Goal: Check status

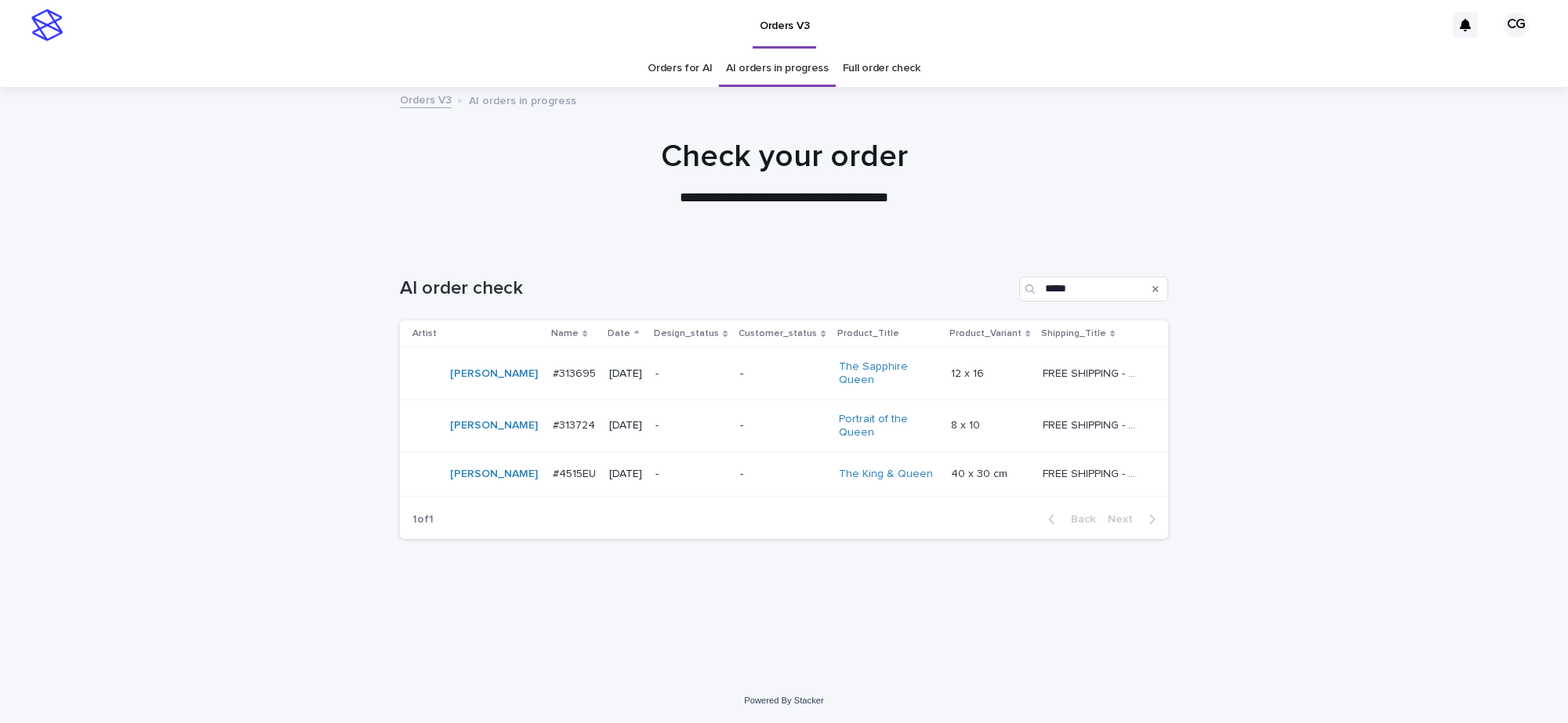
click at [810, 372] on p "-" at bounding box center [783, 374] width 85 height 14
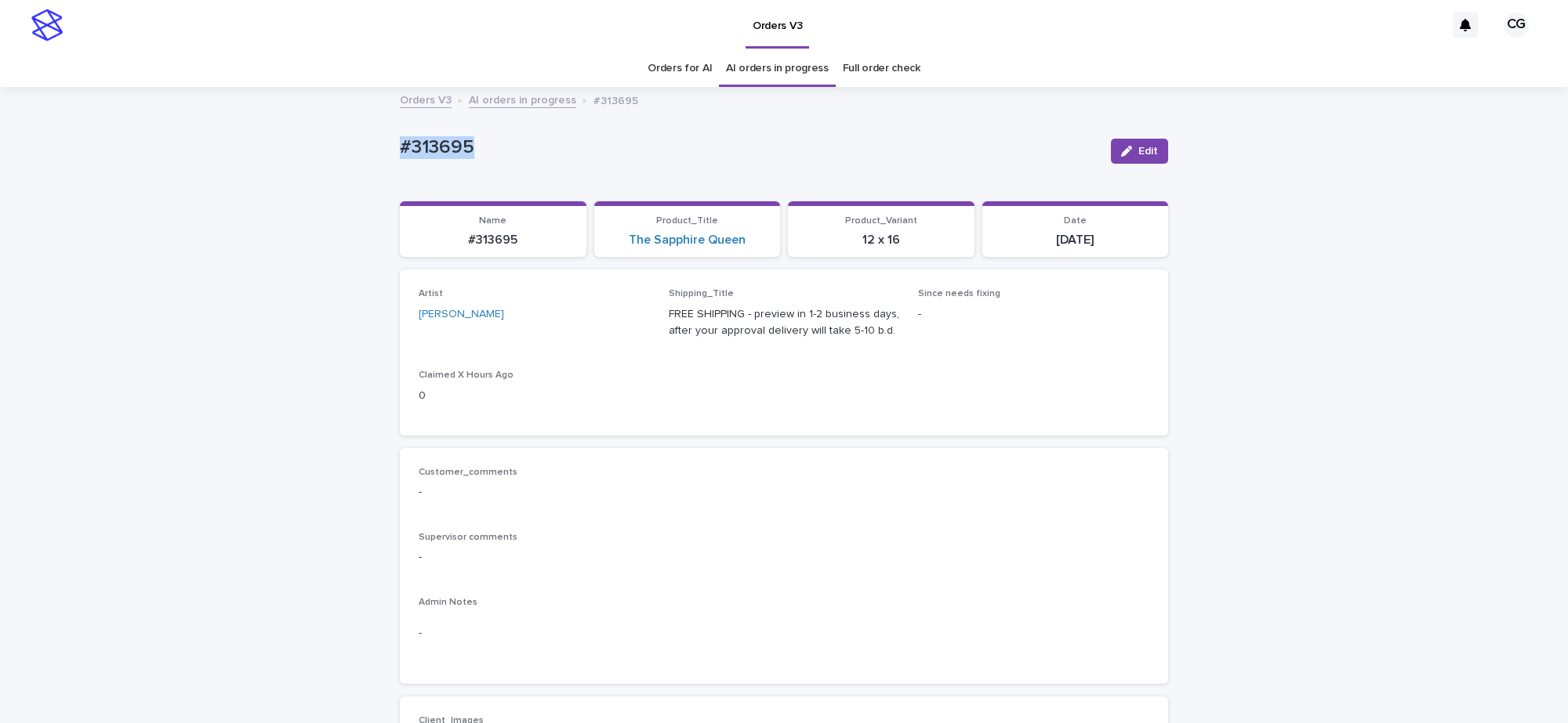
drag, startPoint x: 379, startPoint y: 132, endPoint x: 503, endPoint y: 148, distance: 125.0
copy p "#313695"
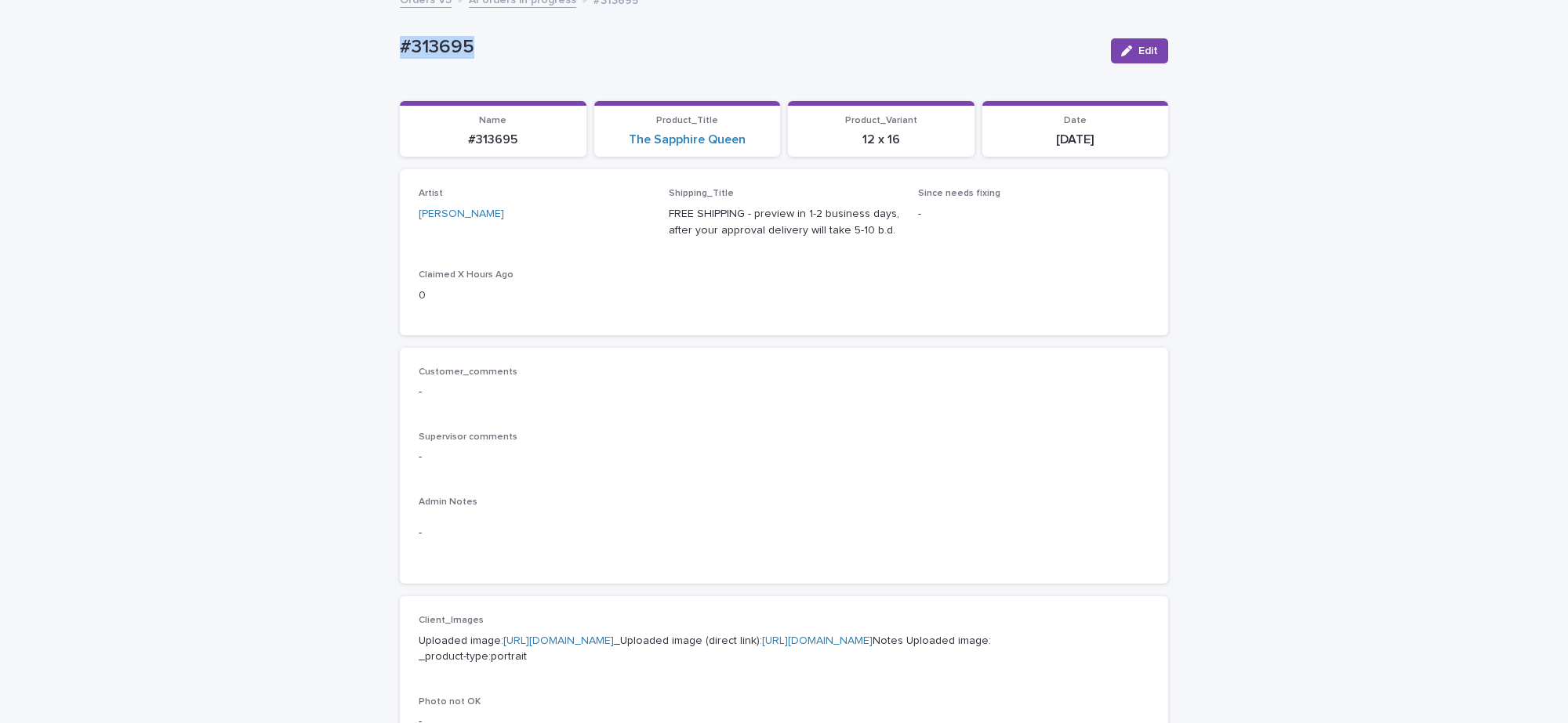
scroll to position [392, 0]
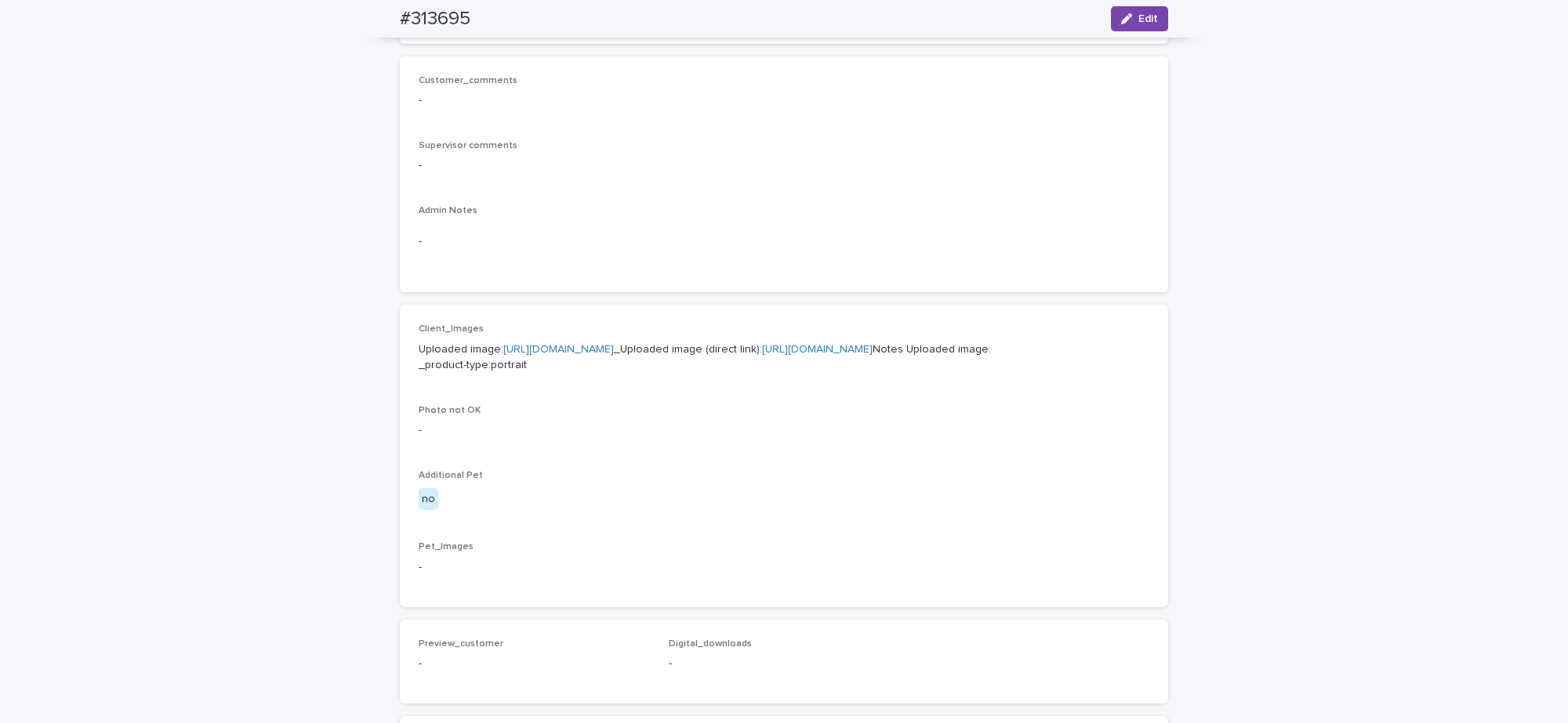
click at [762, 355] on link "[URL][DOMAIN_NAME]" at bounding box center [817, 350] width 111 height 11
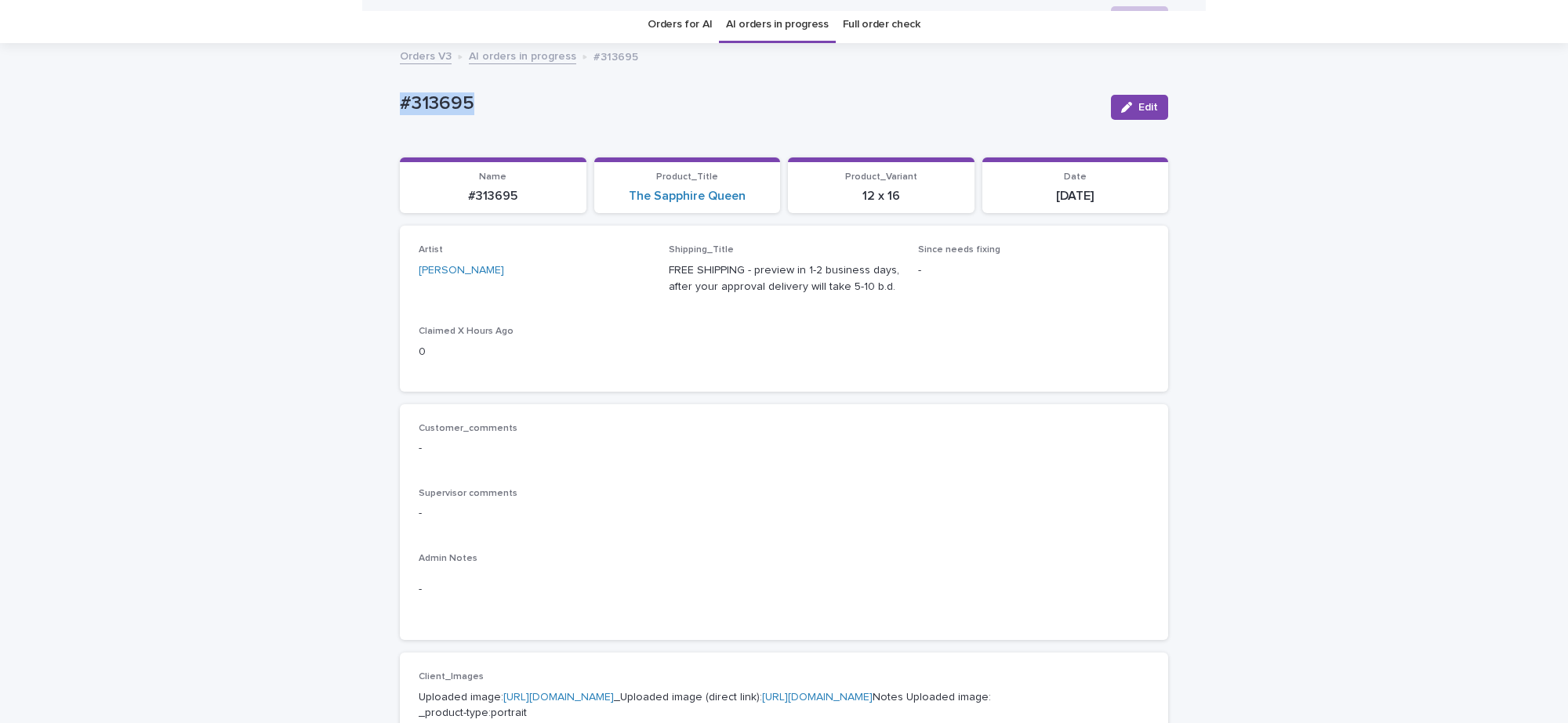
scroll to position [0, 0]
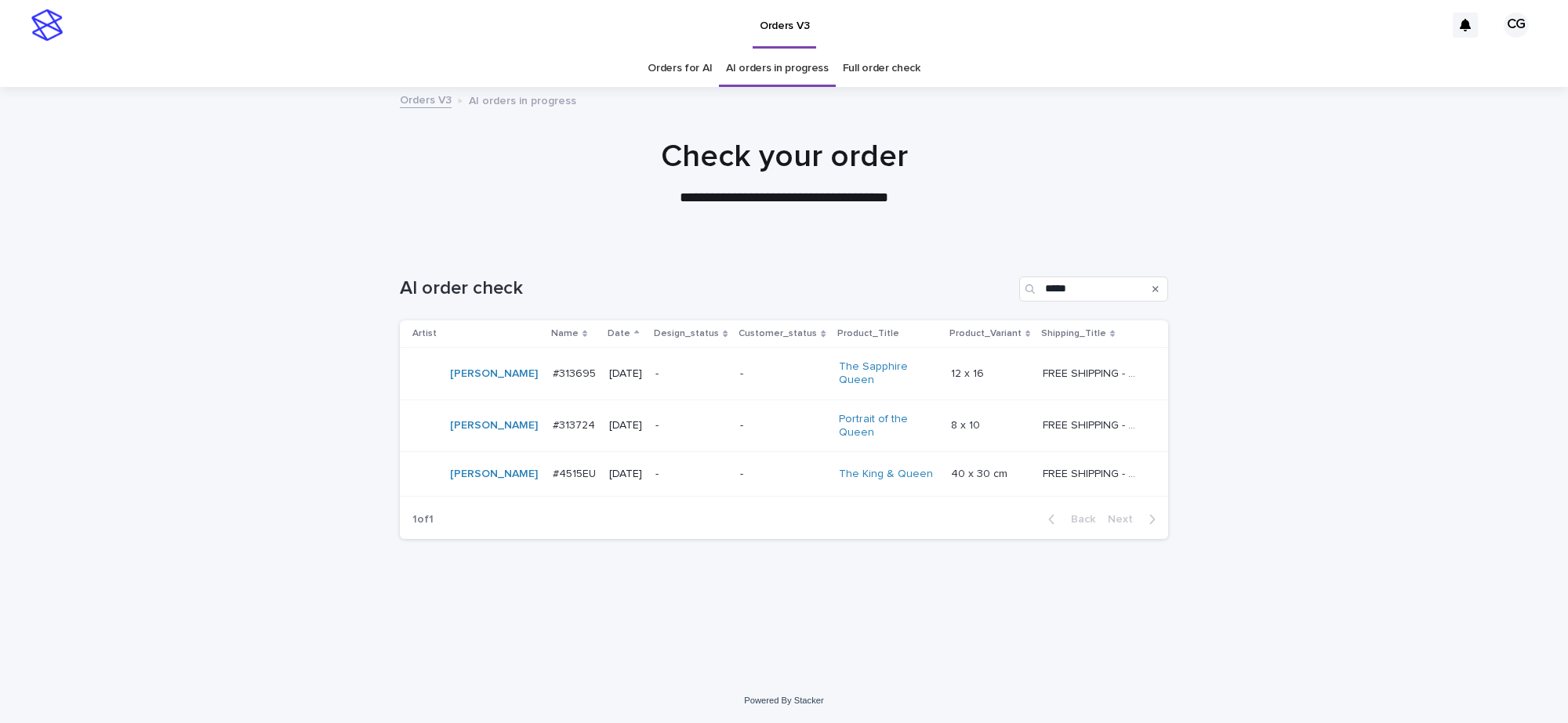
click at [782, 437] on div "-" at bounding box center [783, 426] width 85 height 26
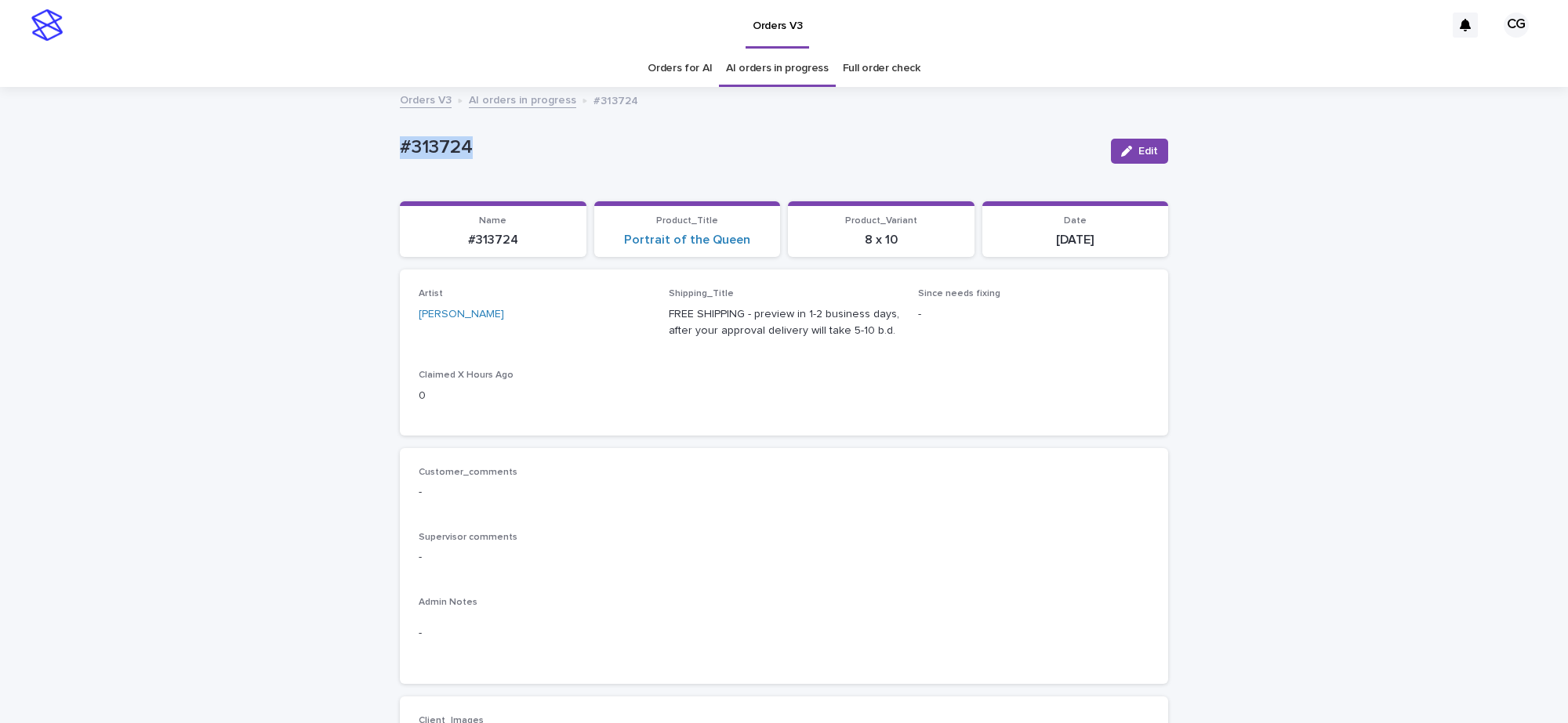
drag, startPoint x: 384, startPoint y: 133, endPoint x: 466, endPoint y: 139, distance: 82.2
copy p "#313724"
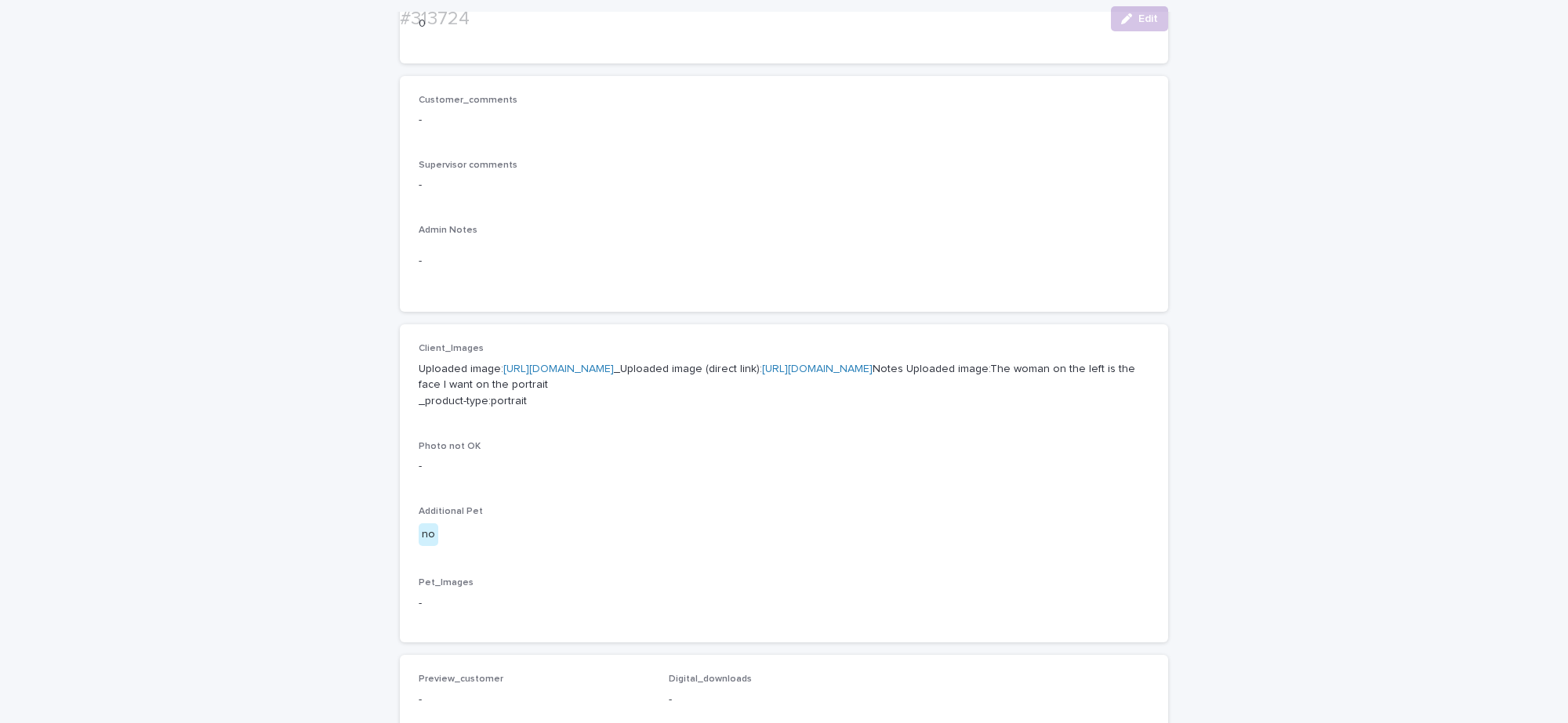
scroll to position [392, 0]
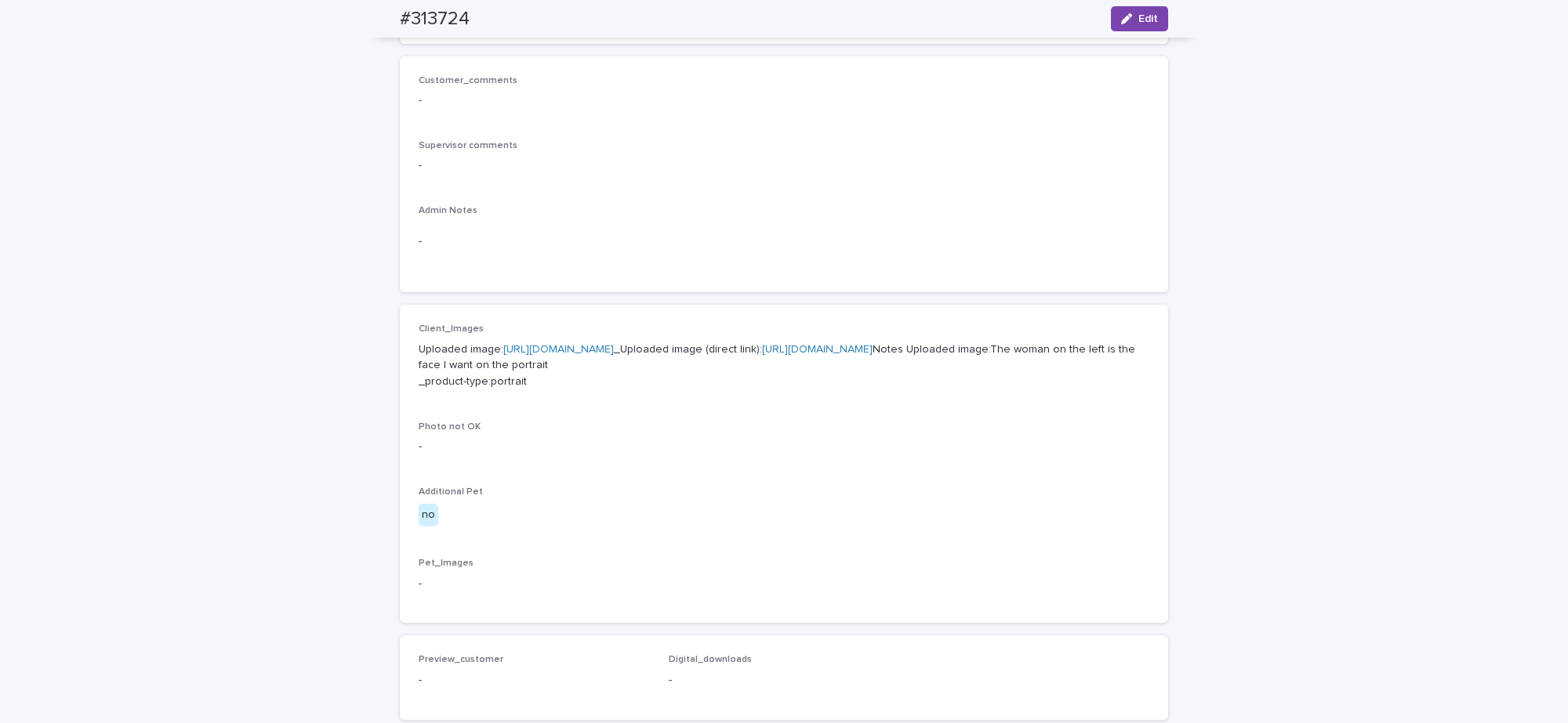
click at [762, 355] on link "[URL][DOMAIN_NAME]" at bounding box center [817, 350] width 111 height 11
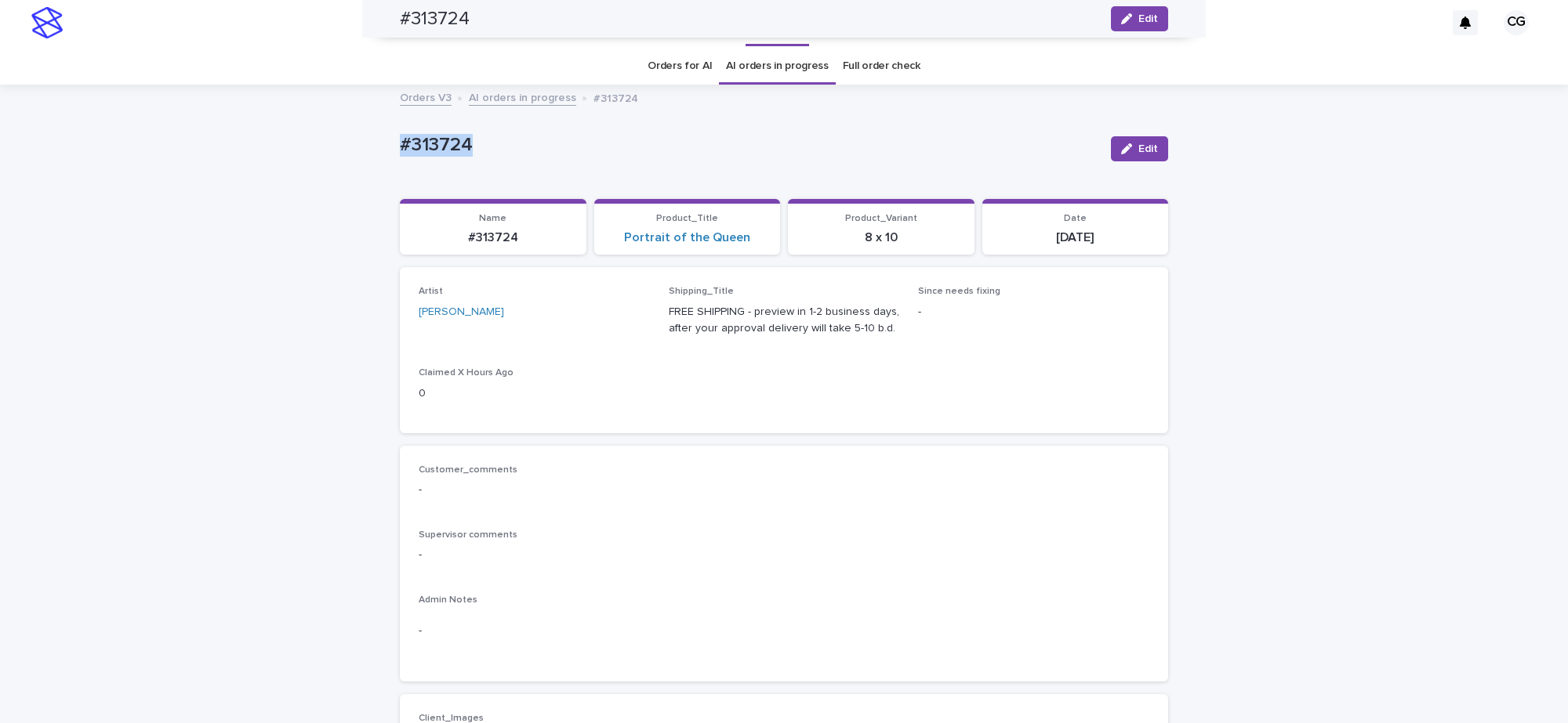
scroll to position [0, 0]
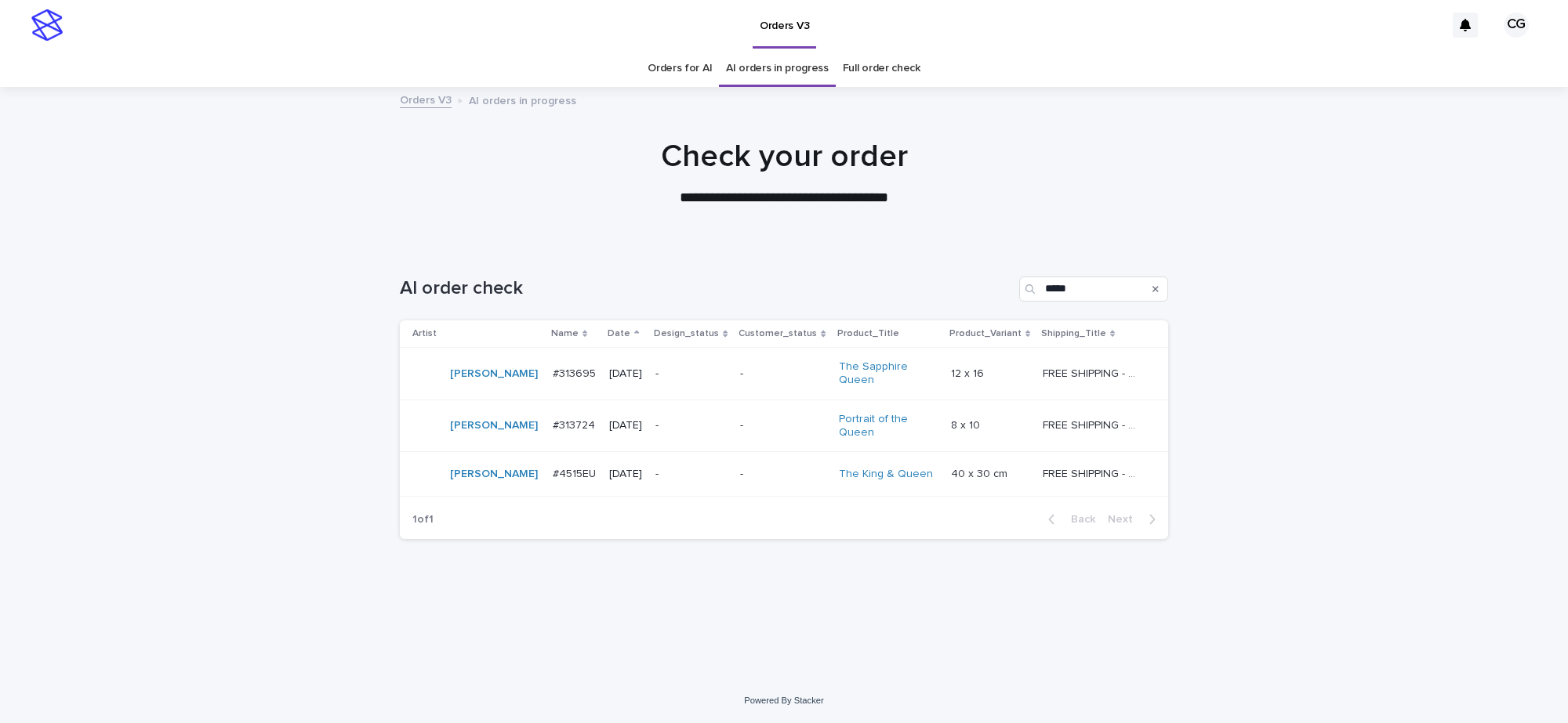
click at [760, 482] on div "-" at bounding box center [783, 474] width 85 height 26
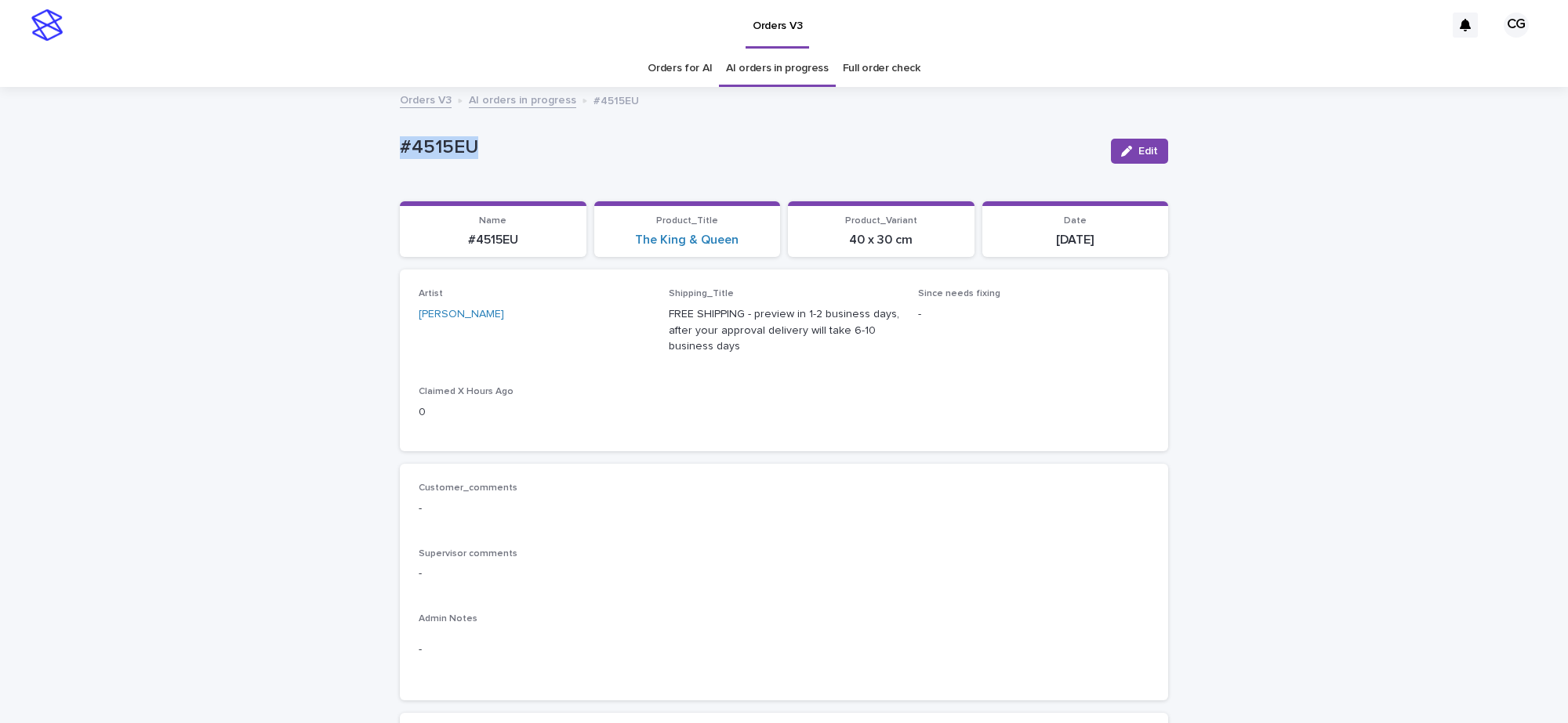
drag, startPoint x: 381, startPoint y: 151, endPoint x: 511, endPoint y: 170, distance: 131.4
copy p "#4515EU"
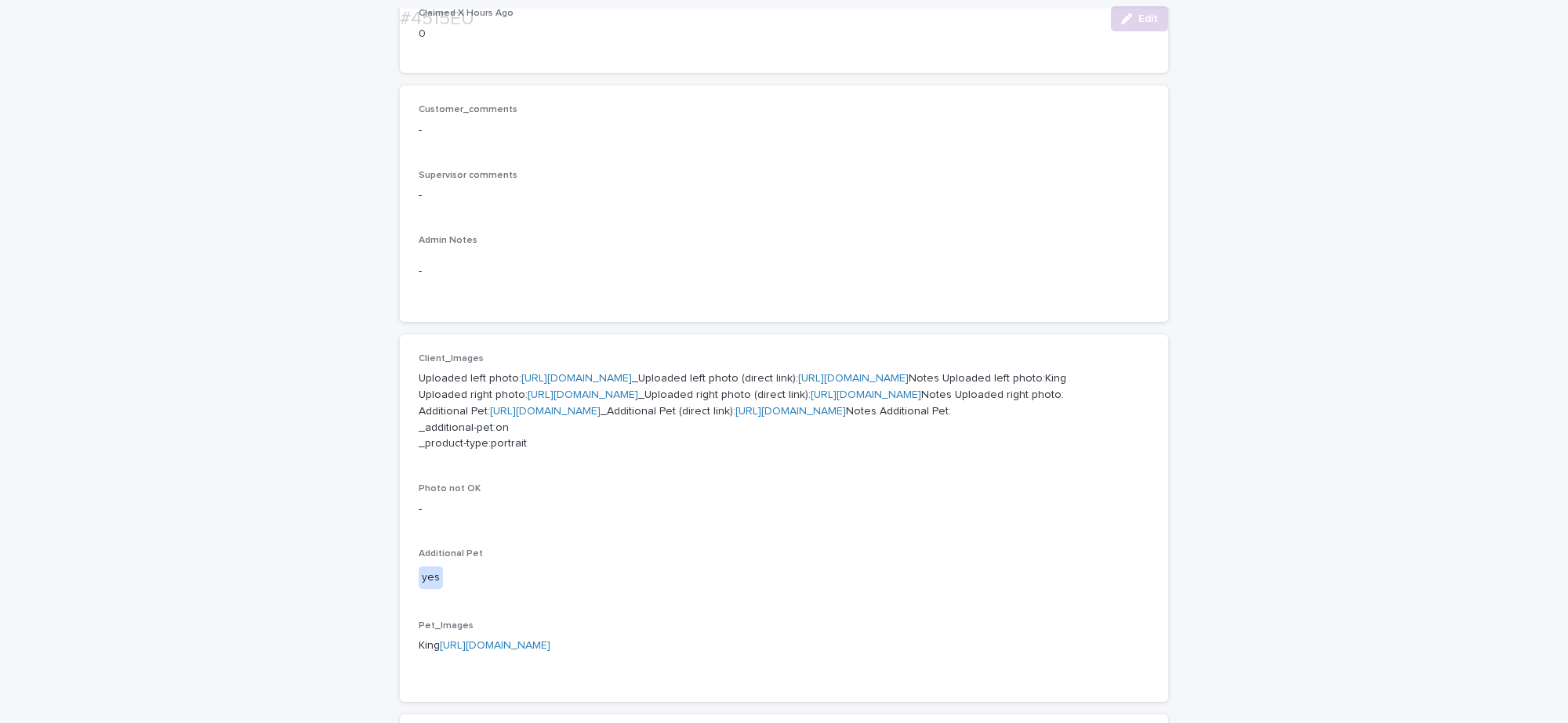
scroll to position [392, 0]
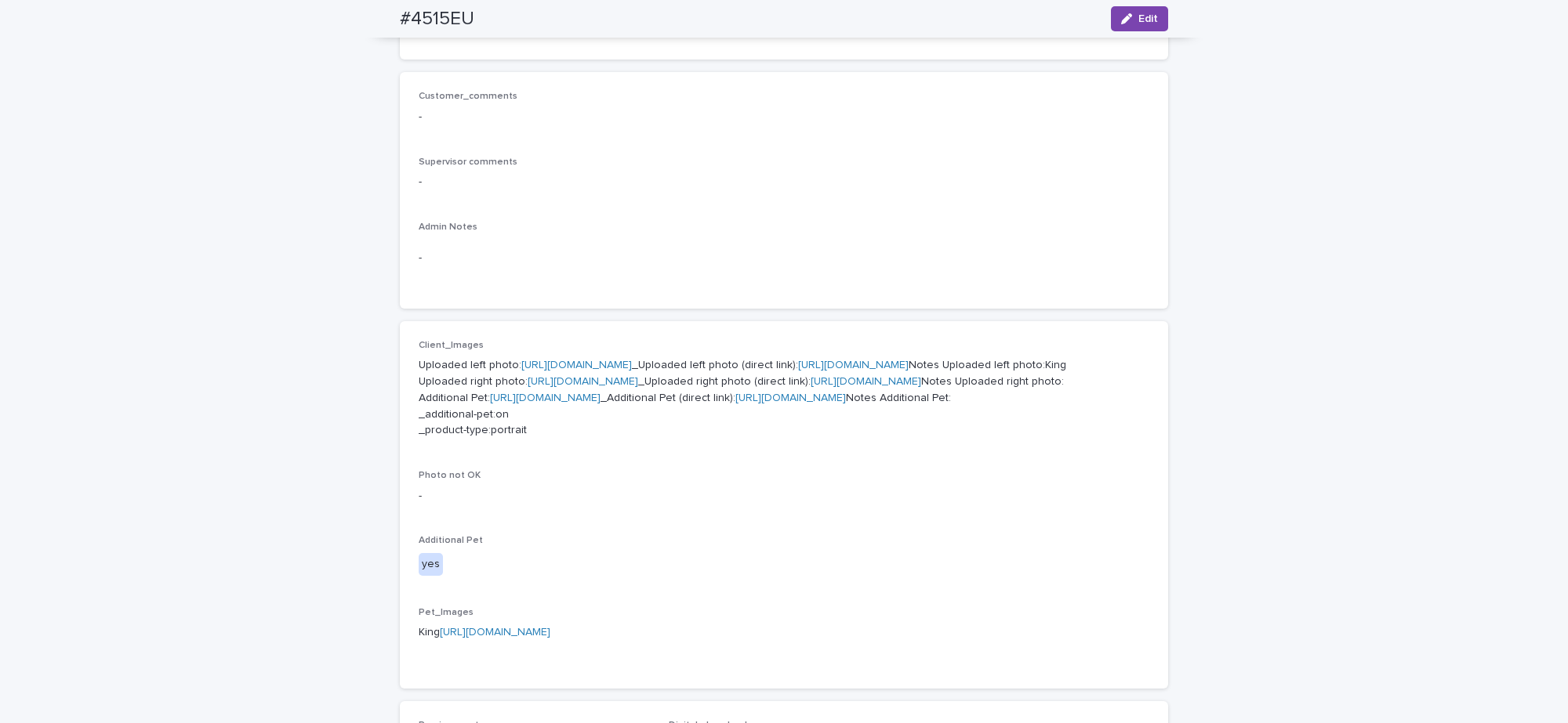
click at [798, 371] on link "[URL][DOMAIN_NAME]" at bounding box center [853, 365] width 111 height 11
click at [811, 387] on link "[URL][DOMAIN_NAME]" at bounding box center [866, 382] width 111 height 11
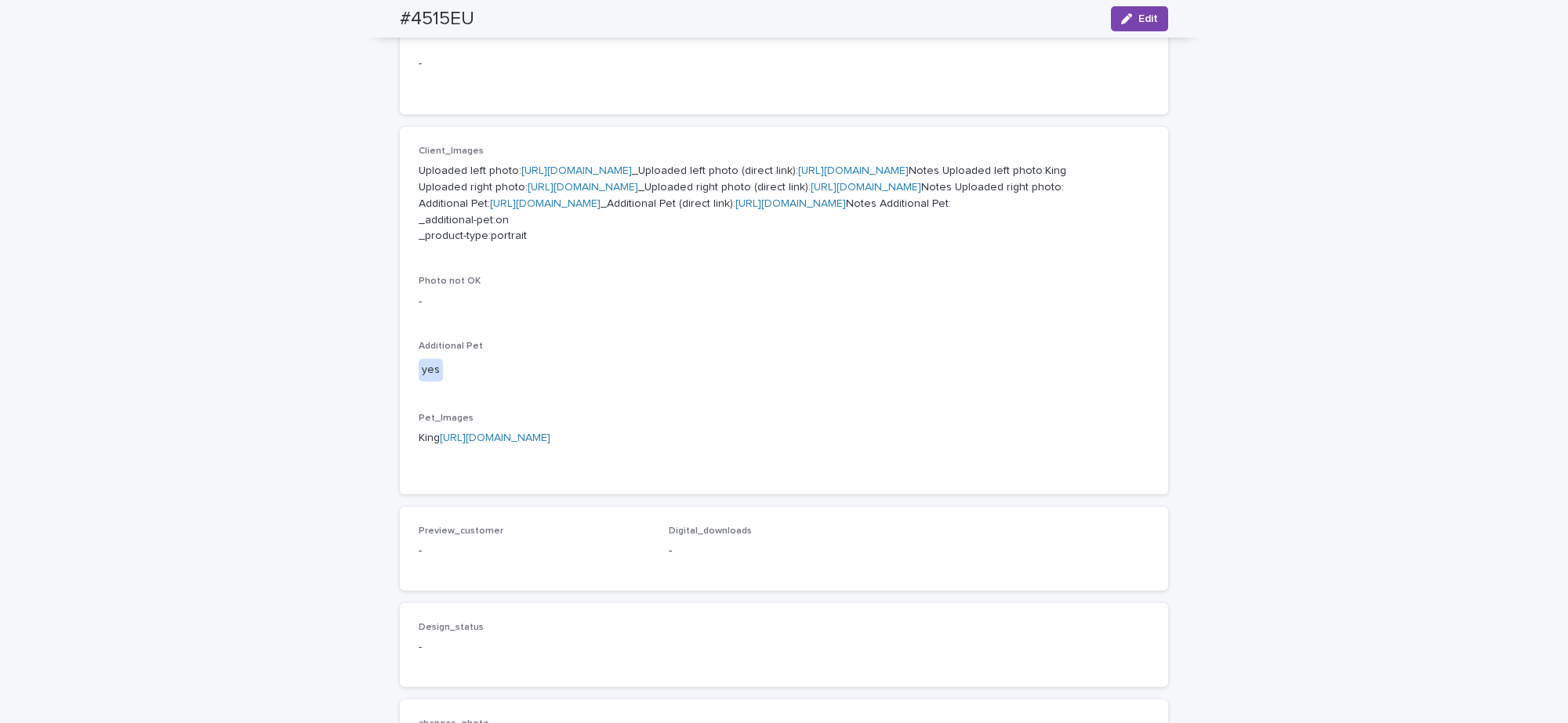
scroll to position [587, 0]
click at [735, 208] on link "[URL][DOMAIN_NAME]" at bounding box center [791, 202] width 111 height 11
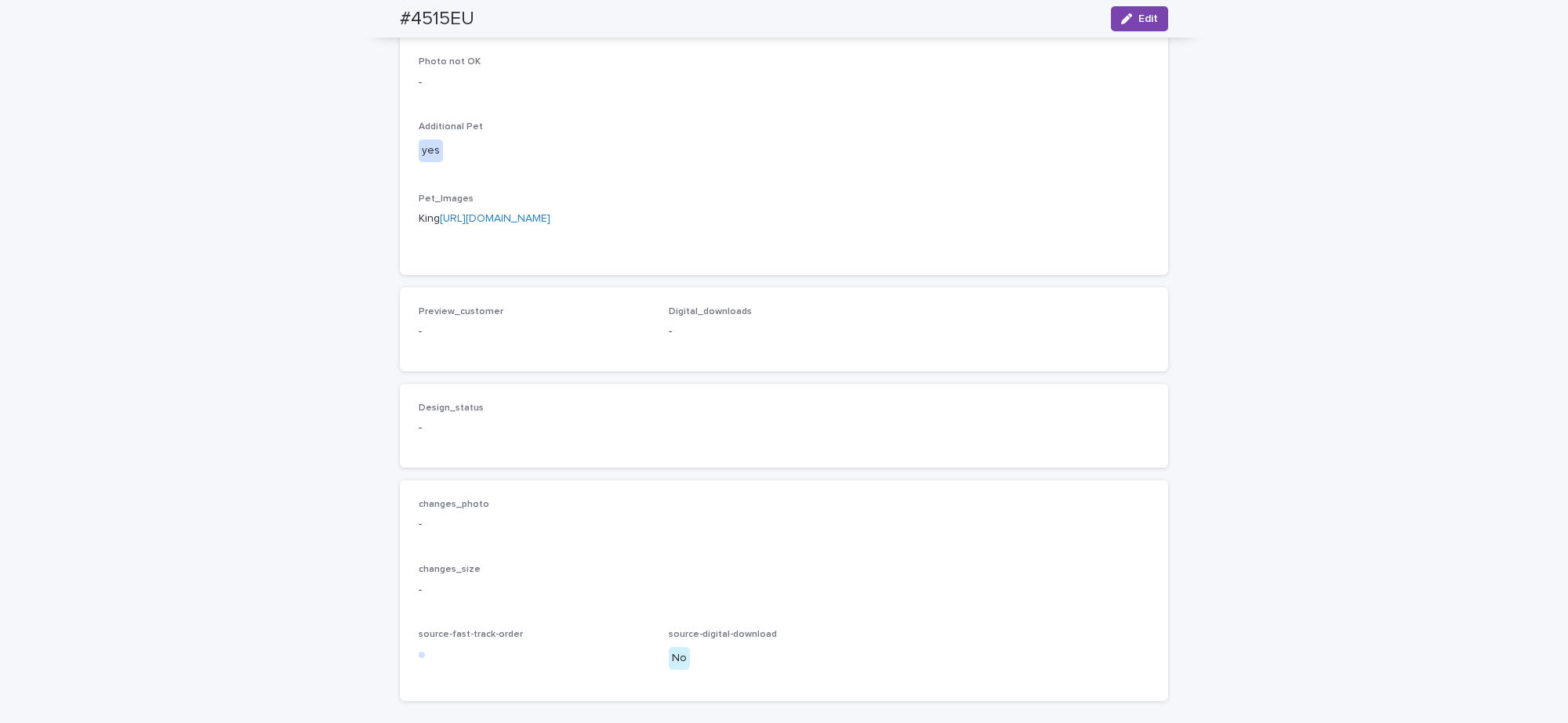
scroll to position [1078, 0]
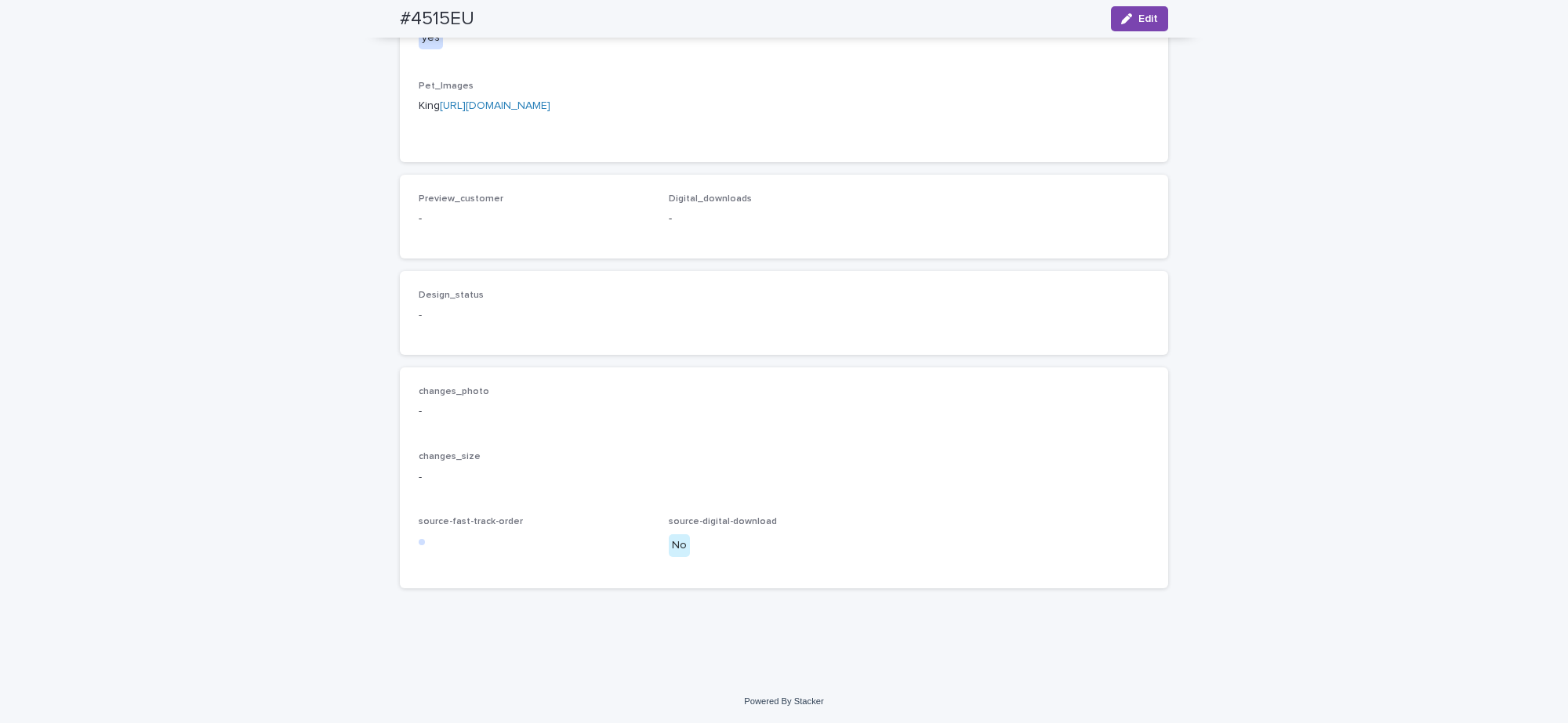
click at [550, 112] on link "[URL][DOMAIN_NAME]" at bounding box center [495, 106] width 111 height 11
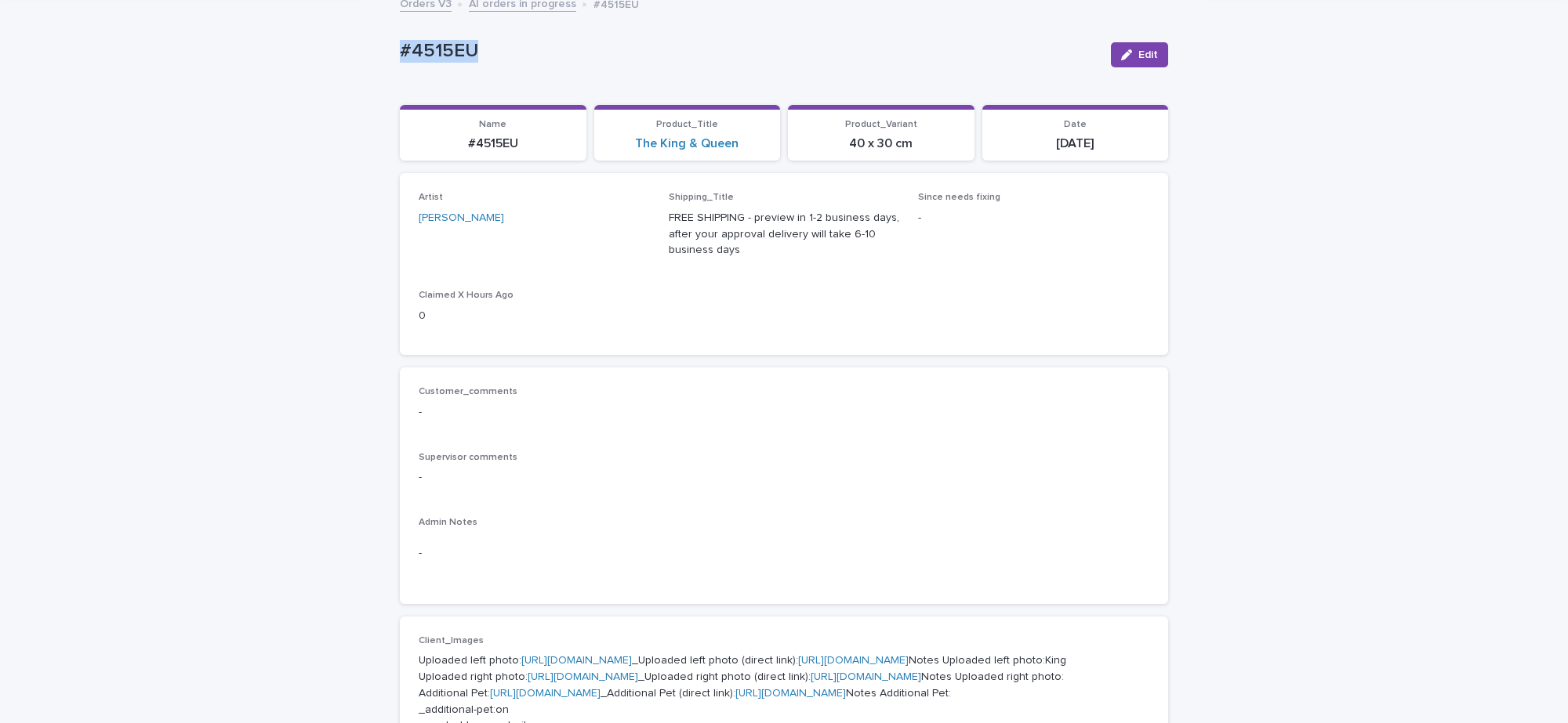
scroll to position [0, 0]
